Goal: Find specific page/section: Find specific page/section

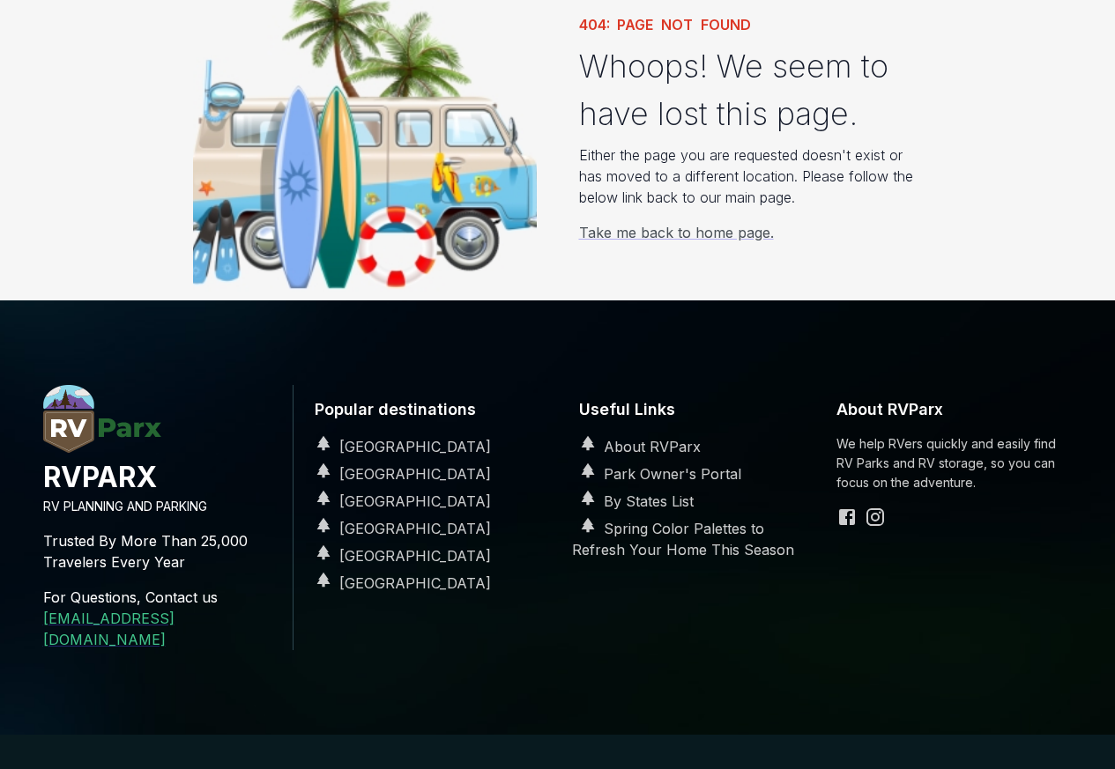
scroll to position [192, 0]
